Goal: Communication & Community: Answer question/provide support

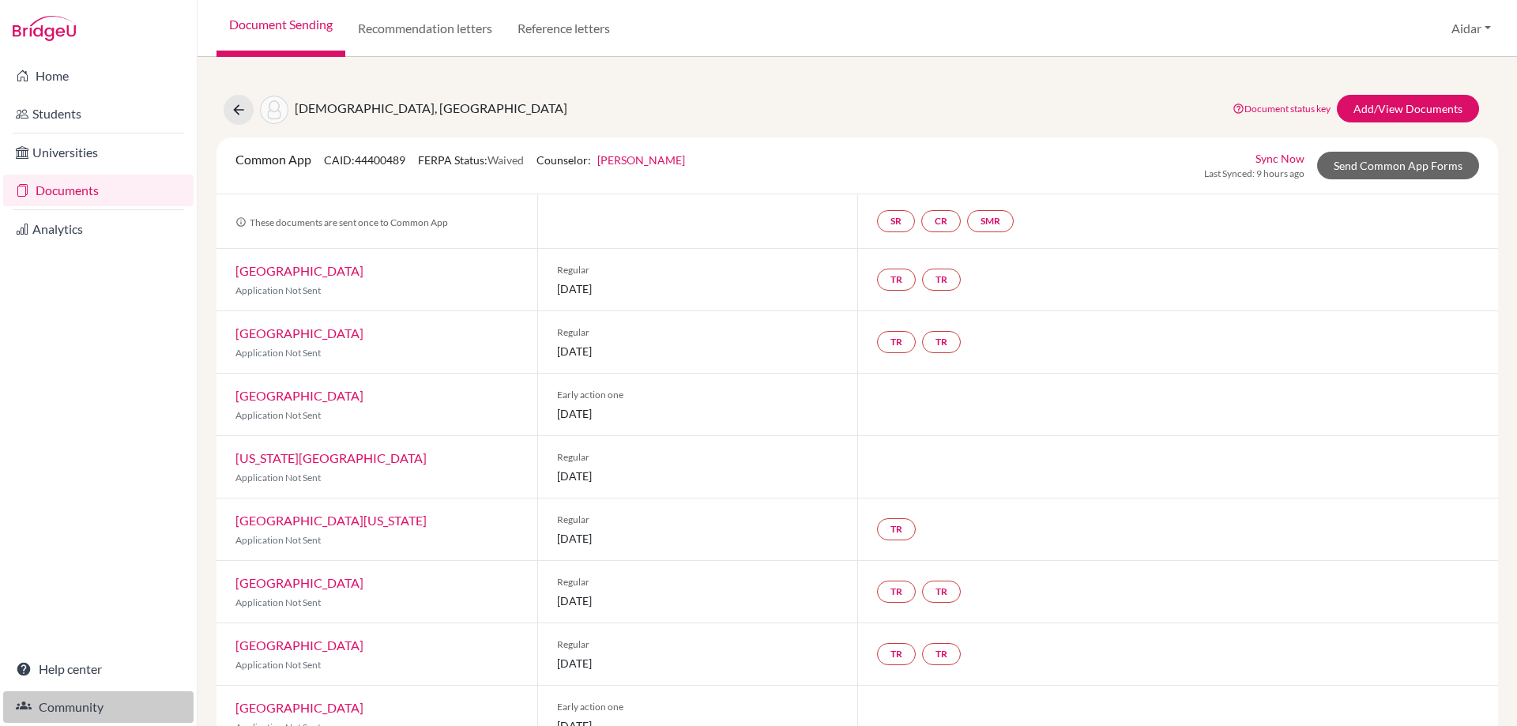
click at [88, 705] on link "Community" at bounding box center [98, 707] width 190 height 32
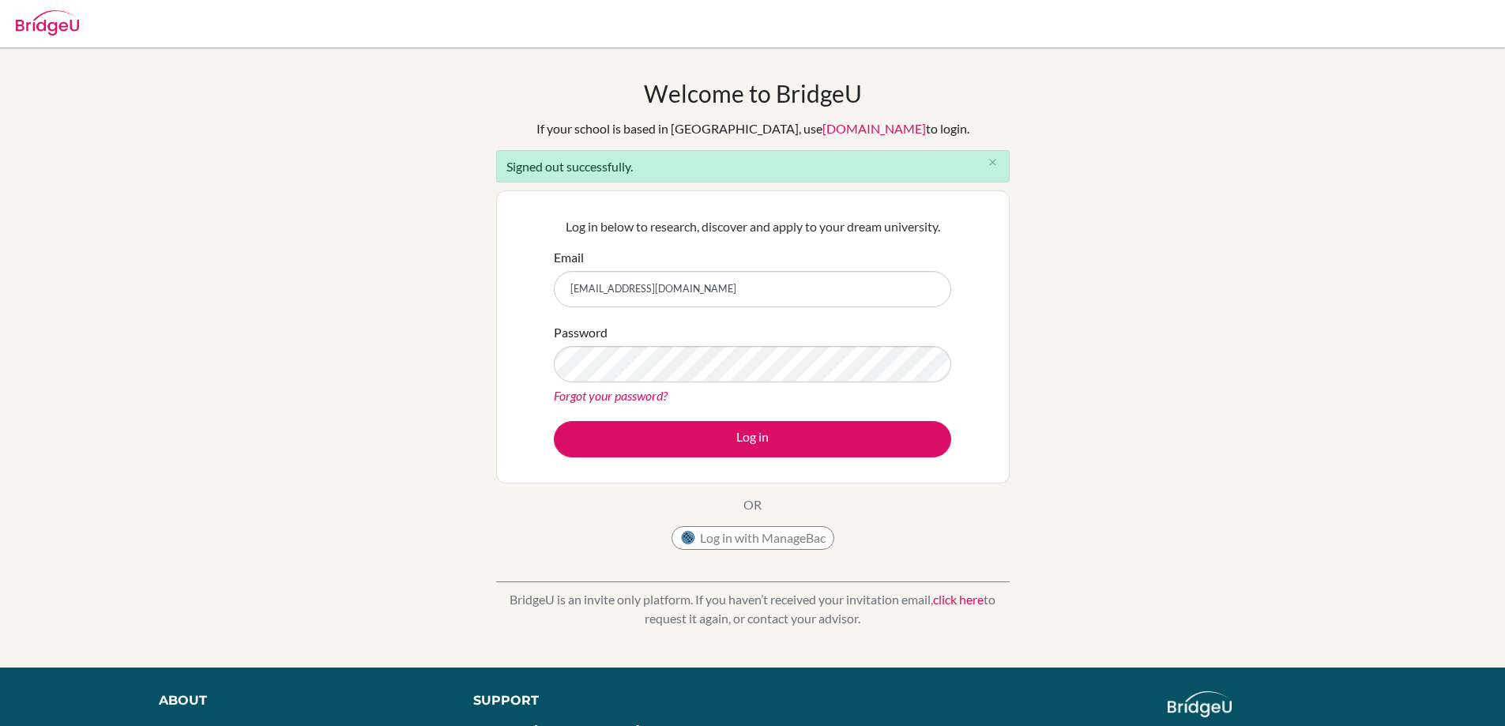
click at [736, 291] on input "[EMAIL_ADDRESS][DOMAIN_NAME]" at bounding box center [753, 289] width 398 height 36
type input "a"
type input "[EMAIL_ADDRESS][DOMAIN_NAME]"
click at [1099, 400] on div "Welcome to [GEOGRAPHIC_DATA] If your school is based in [GEOGRAPHIC_DATA], use …" at bounding box center [752, 357] width 1505 height 557
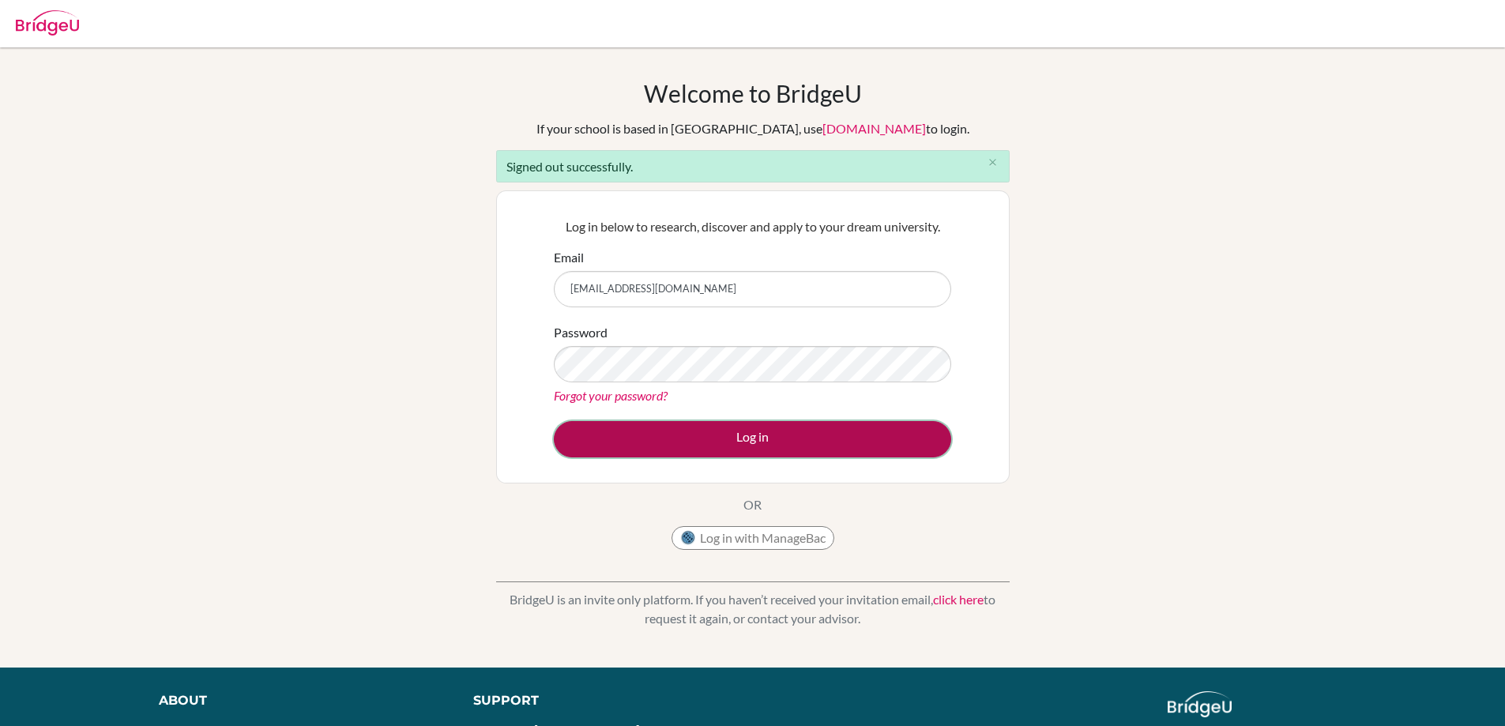
click at [759, 442] on button "Log in" at bounding box center [753, 439] width 398 height 36
